Goal: Manage account settings

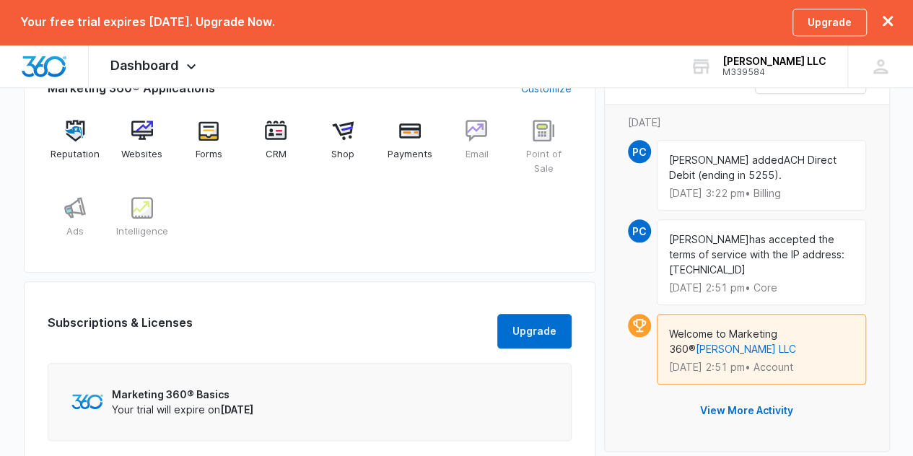
scroll to position [650, 0]
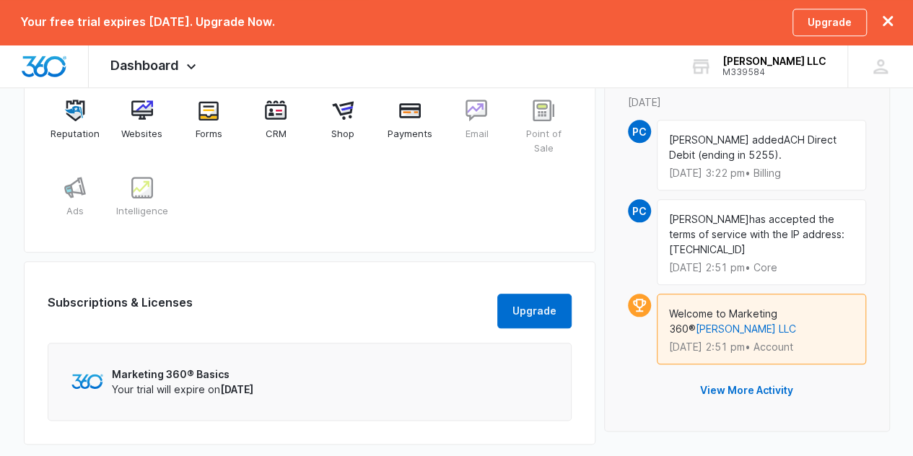
click at [806, 165] on div "[PERSON_NAME] added ACH Direct Debit (ending in 5255). [DATE] 3:22 pm • Billing" at bounding box center [761, 155] width 209 height 71
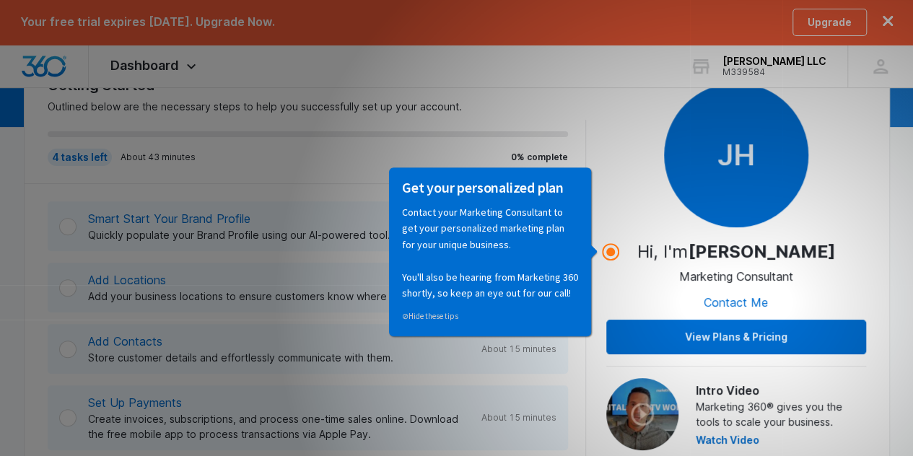
scroll to position [144, 0]
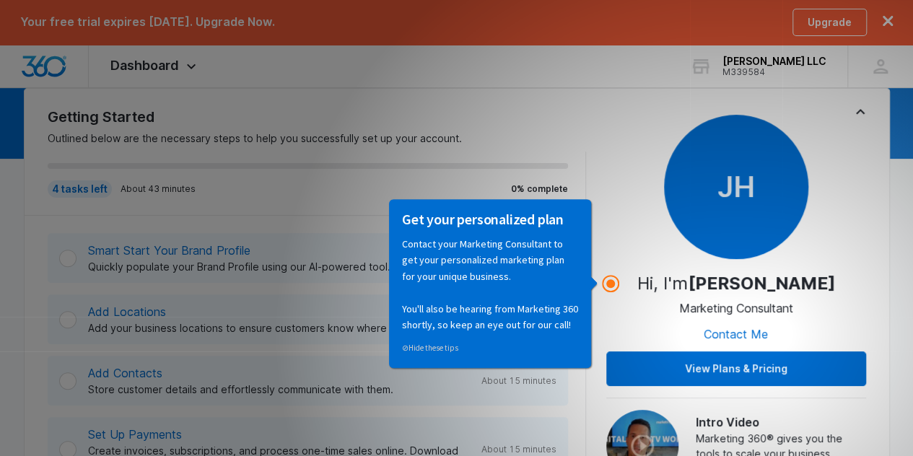
click at [470, 367] on div "Get your personalized plan Contact your Marketing Consultant to get your person…" at bounding box center [493, 284] width 215 height 170
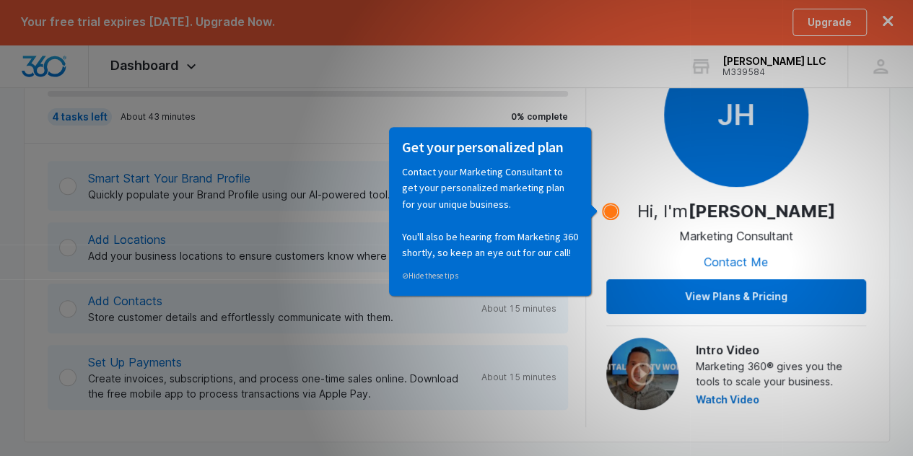
click at [611, 215] on circle "Hotspot (open by clicking or pressing space/enter)" at bounding box center [610, 211] width 13 height 13
click at [612, 215] on circle "Hotspot (open by clicking or pressing space/enter)" at bounding box center [610, 211] width 13 height 13
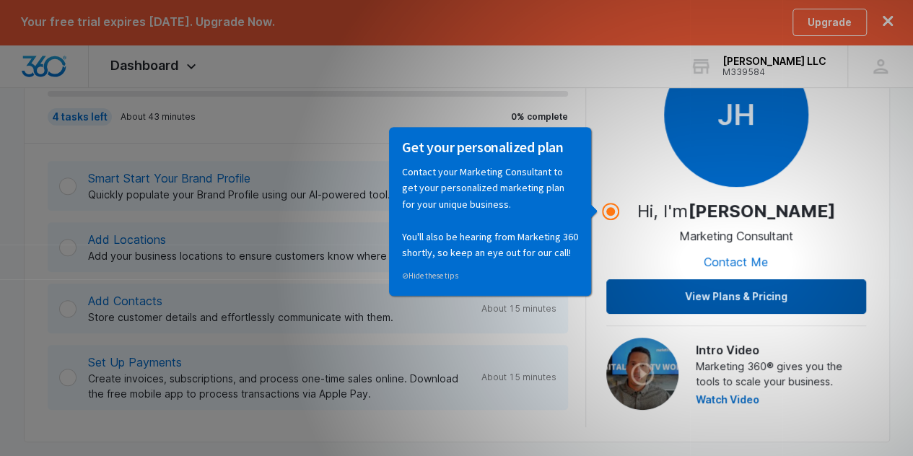
click at [656, 297] on button "View Plans & Pricing" at bounding box center [736, 296] width 260 height 35
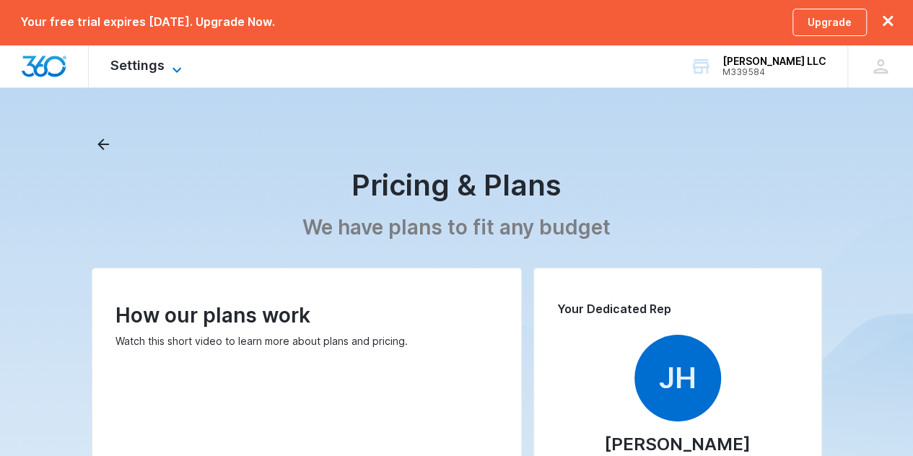
click at [175, 60] on div "Settings Apps Reputation Websites Forms CRM Email Shop Payments POS Ads Intelli…" at bounding box center [148, 66] width 118 height 43
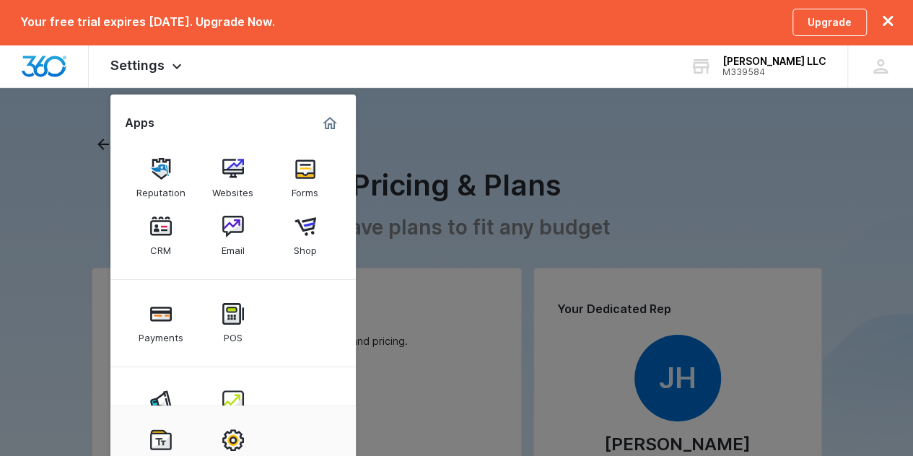
click at [59, 176] on div at bounding box center [456, 228] width 913 height 456
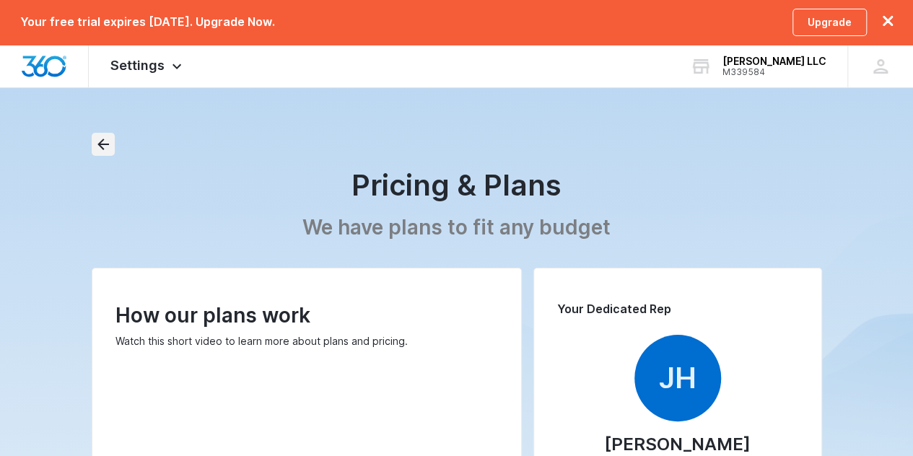
click at [103, 142] on icon "Back" at bounding box center [103, 144] width 17 height 17
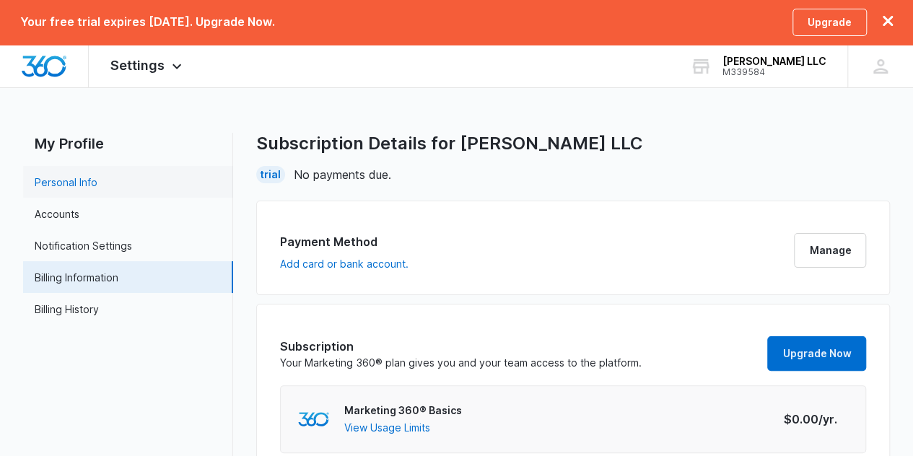
click at [90, 188] on link "Personal Info" at bounding box center [66, 182] width 63 height 15
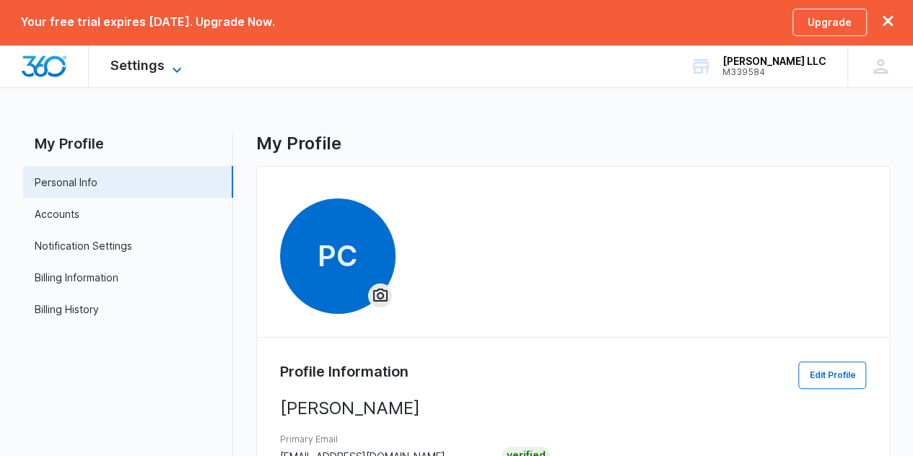
click at [168, 69] on icon at bounding box center [176, 69] width 17 height 17
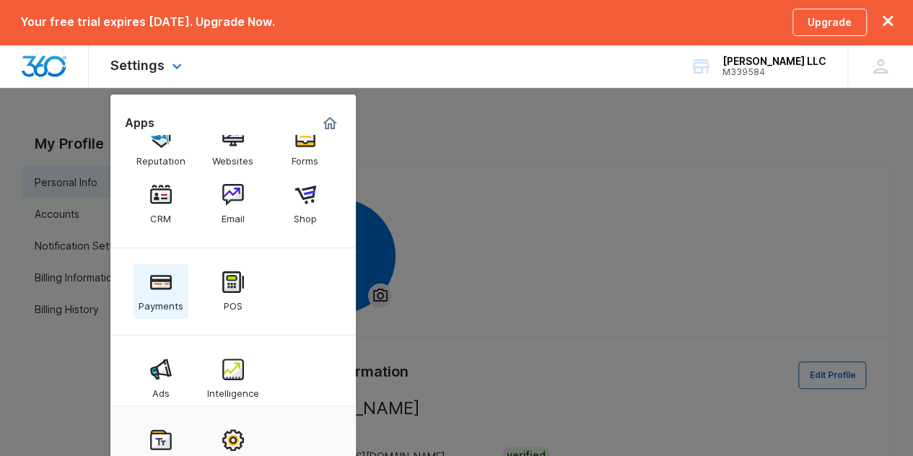
scroll to position [48, 0]
